Goal: Navigation & Orientation: Find specific page/section

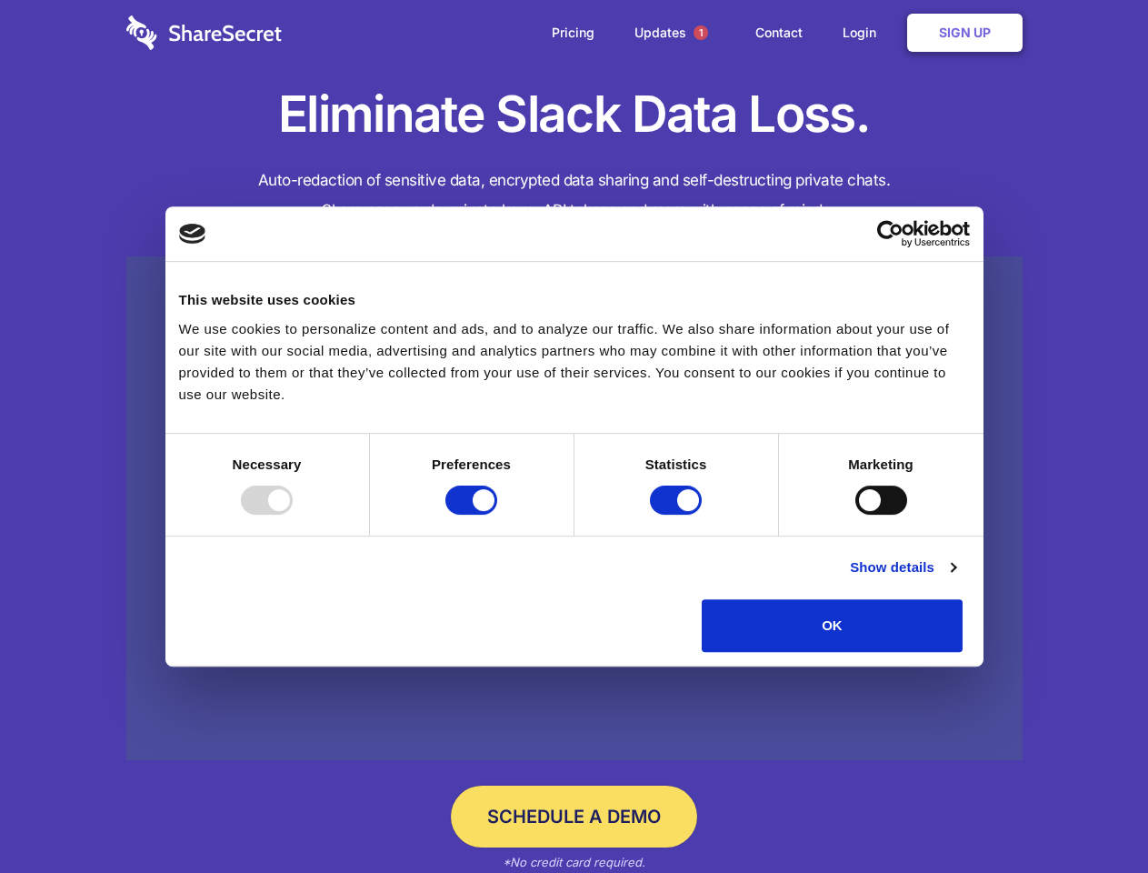
click at [293, 515] on div at bounding box center [267, 500] width 52 height 29
click at [497, 515] on input "Preferences" at bounding box center [472, 500] width 52 height 29
checkbox input "false"
click at [678, 515] on input "Statistics" at bounding box center [676, 500] width 52 height 29
checkbox input "false"
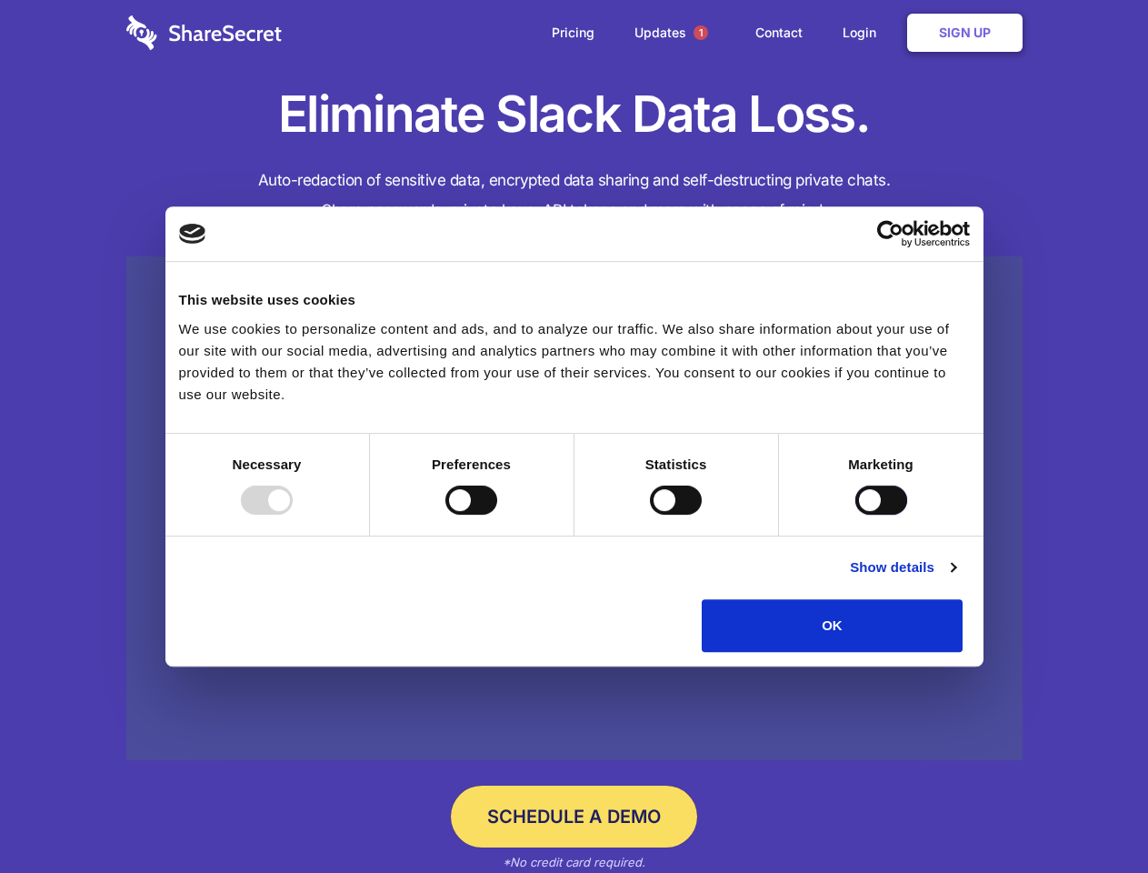
click at [856, 515] on input "Marketing" at bounding box center [882, 500] width 52 height 29
checkbox input "true"
click at [956, 578] on link "Show details" at bounding box center [902, 567] width 105 height 22
click at [0, 0] on ul "Necessary 7 Necessary cookies help make a website usable by enabling basic func…" at bounding box center [0, 0] width 0 height 0
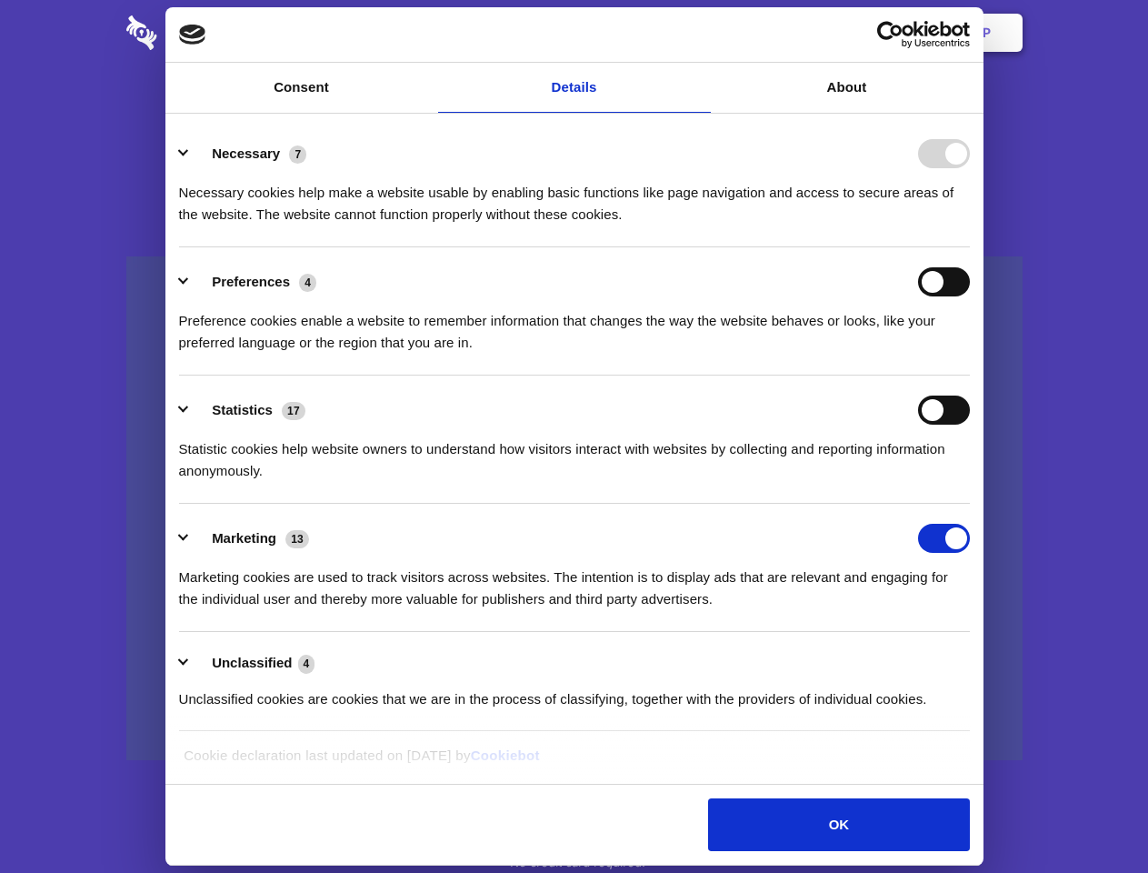
click at [700, 33] on span "1" at bounding box center [701, 32] width 15 height 15
